Goal: Task Accomplishment & Management: Manage account settings

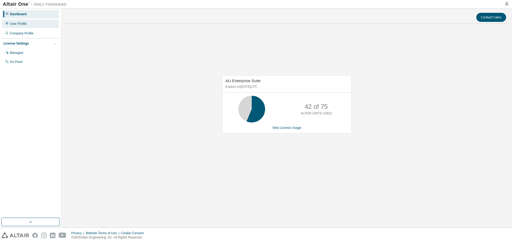
click at [17, 24] on div "User Profile" at bounding box center [18, 24] width 17 height 4
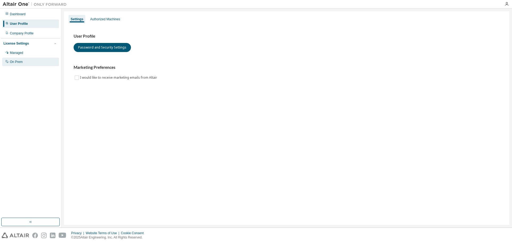
click at [18, 63] on div "On Prem" at bounding box center [16, 62] width 13 height 4
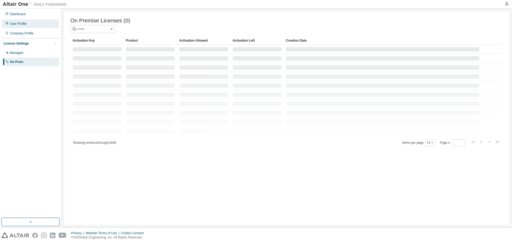
click at [23, 23] on div "User Profile" at bounding box center [18, 24] width 17 height 4
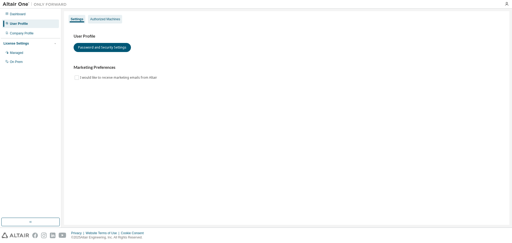
click at [98, 20] on div "Authorized Machines" at bounding box center [105, 19] width 30 height 4
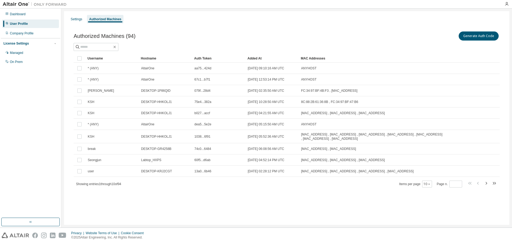
click at [495, 184] on icon "button" at bounding box center [494, 183] width 6 height 6
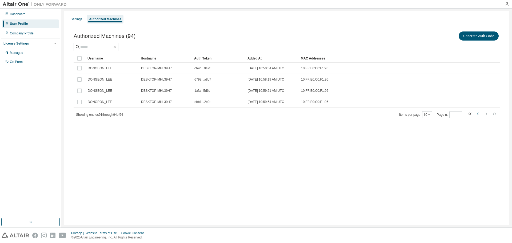
click at [478, 114] on icon "button" at bounding box center [478, 114] width 2 height 3
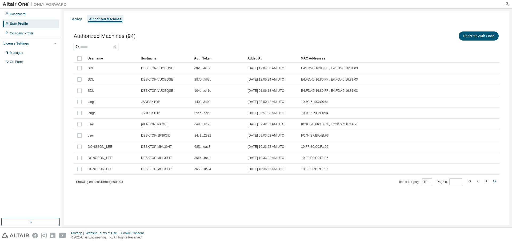
click at [495, 181] on icon "button" at bounding box center [494, 181] width 2 height 3
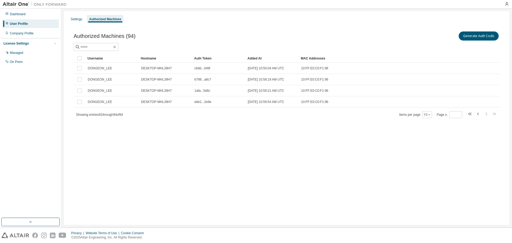
click at [477, 115] on icon "button" at bounding box center [478, 114] width 6 height 6
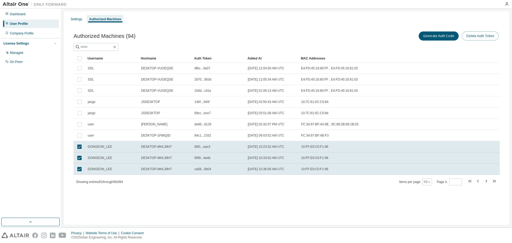
click at [492, 37] on button "Delete Auth Token" at bounding box center [480, 35] width 37 height 9
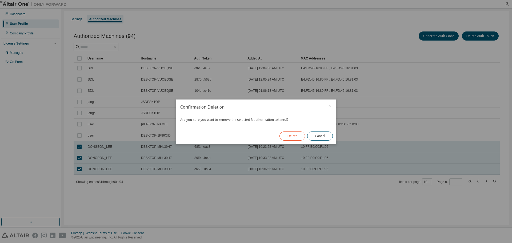
click at [293, 136] on button "Delete" at bounding box center [293, 136] width 26 height 9
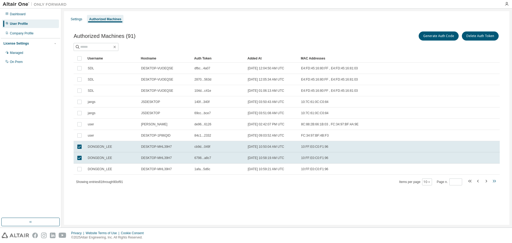
click at [493, 180] on icon "button" at bounding box center [494, 181] width 6 height 6
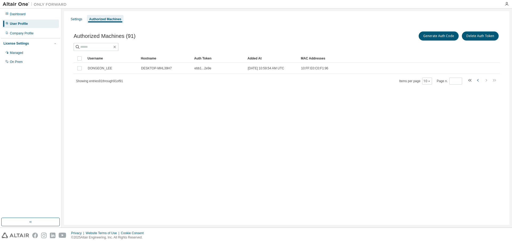
click at [477, 81] on icon "button" at bounding box center [478, 80] width 6 height 6
type input "*"
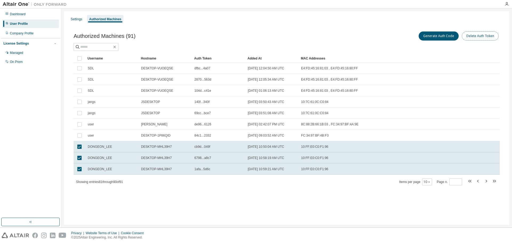
click at [475, 37] on button "Delete Auth Token" at bounding box center [480, 35] width 37 height 9
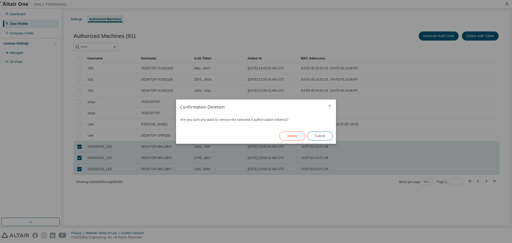
click at [286, 137] on button "Delete" at bounding box center [293, 136] width 26 height 9
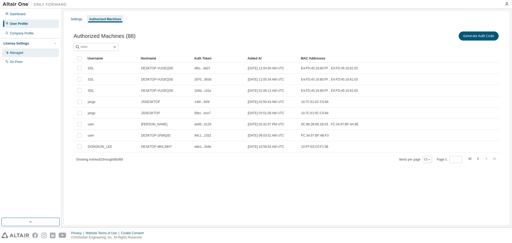
click at [21, 52] on div "Managed" at bounding box center [16, 53] width 13 height 4
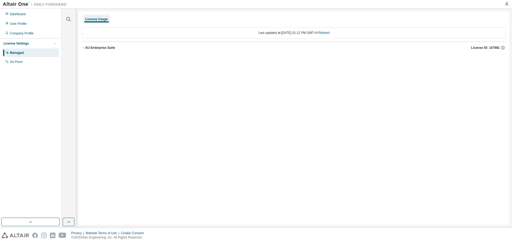
click at [102, 47] on div "AU Enterprise Suite" at bounding box center [100, 48] width 30 height 4
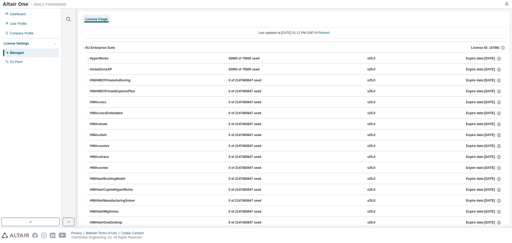
click at [119, 58] on div "HyperWorks" at bounding box center [114, 58] width 48 height 5
